Goal: Book appointment/travel/reservation

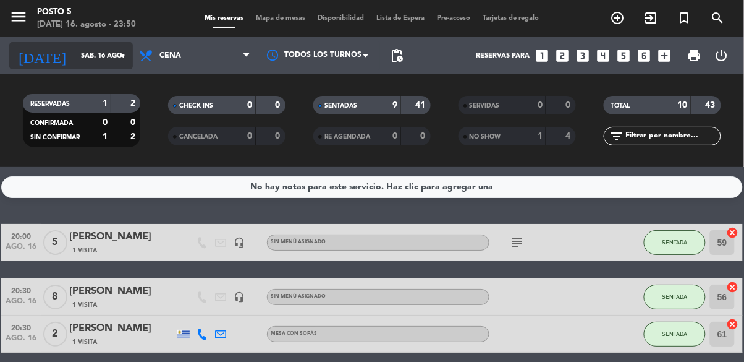
click at [122, 63] on input "sáb. 16 ago." at bounding box center [121, 56] width 93 height 20
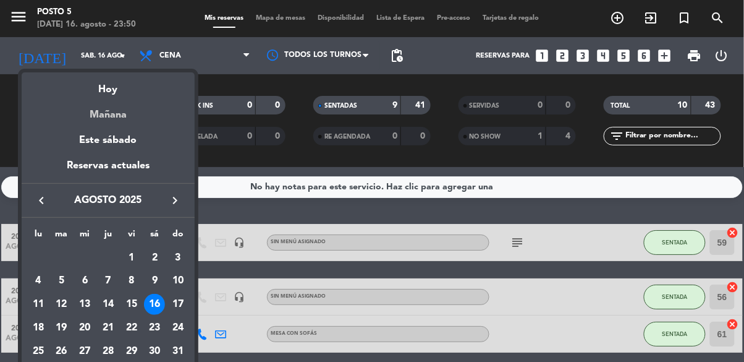
click at [125, 117] on div "Mañana" at bounding box center [108, 110] width 173 height 25
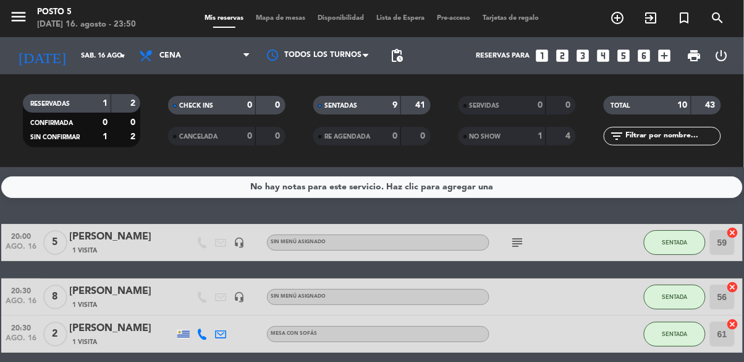
type input "dom. 17 ago."
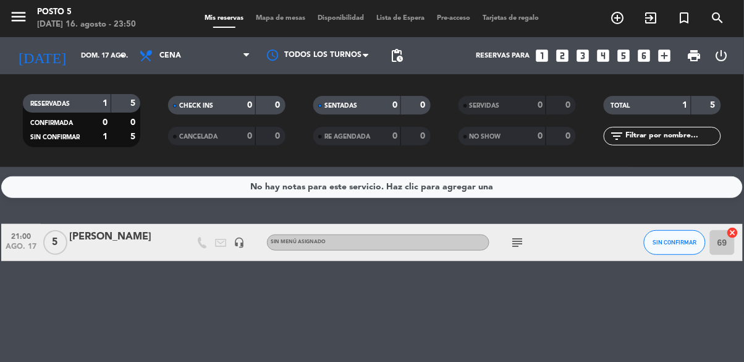
click at [662, 63] on icon "add_box" at bounding box center [664, 56] width 16 height 16
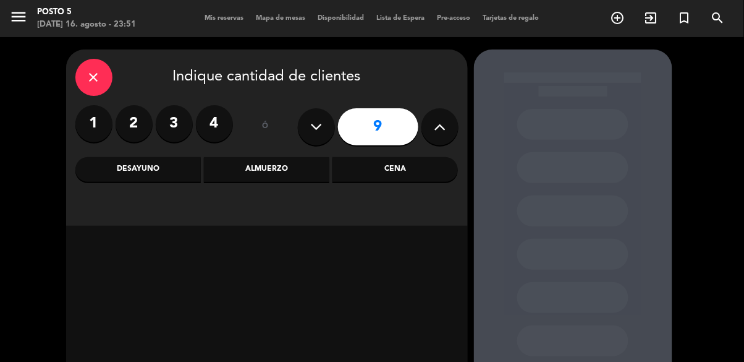
click at [85, 77] on div "close" at bounding box center [93, 77] width 37 height 37
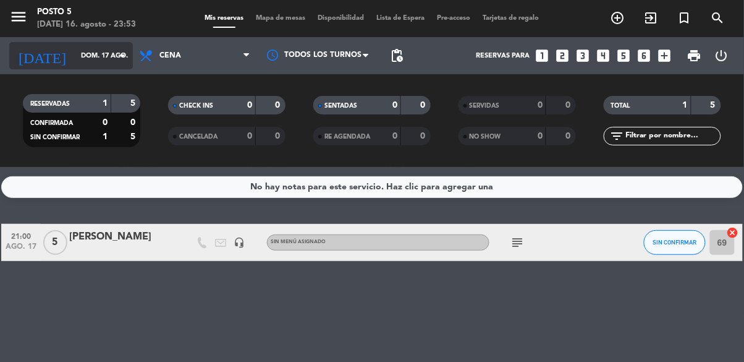
click at [127, 60] on icon "arrow_drop_down" at bounding box center [122, 55] width 15 height 15
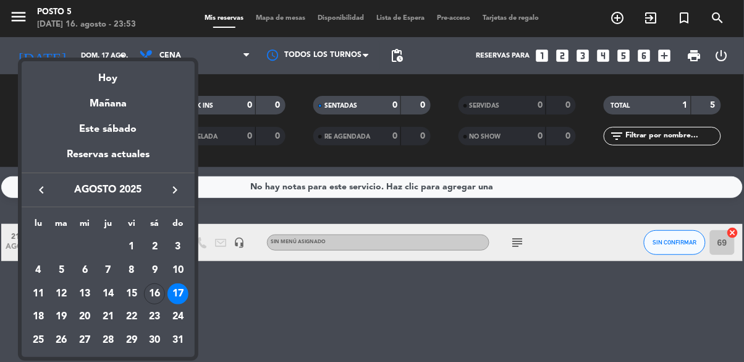
click at [247, 361] on div at bounding box center [372, 181] width 744 height 362
